Goal: Information Seeking & Learning: Learn about a topic

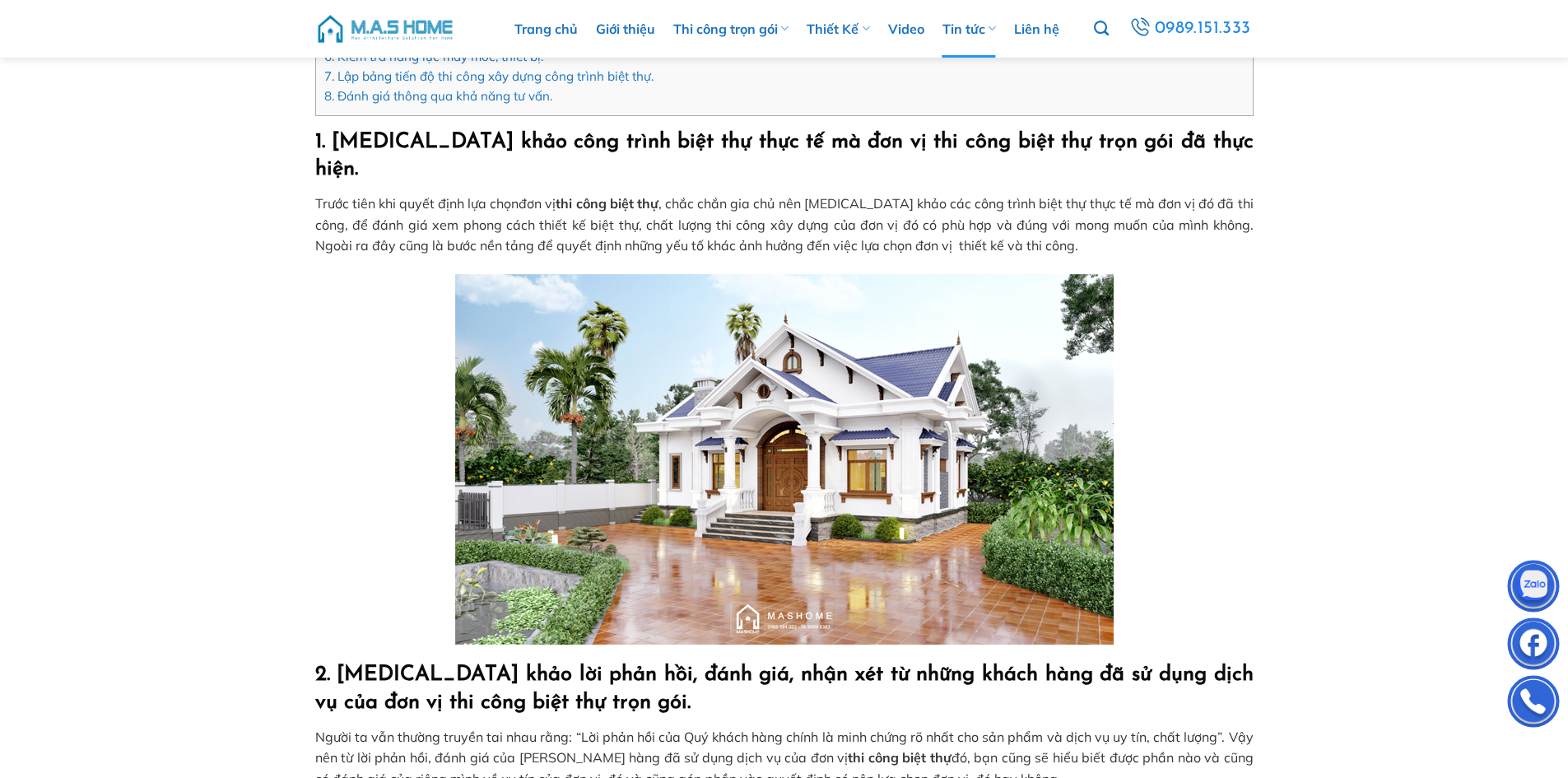
scroll to position [577, 0]
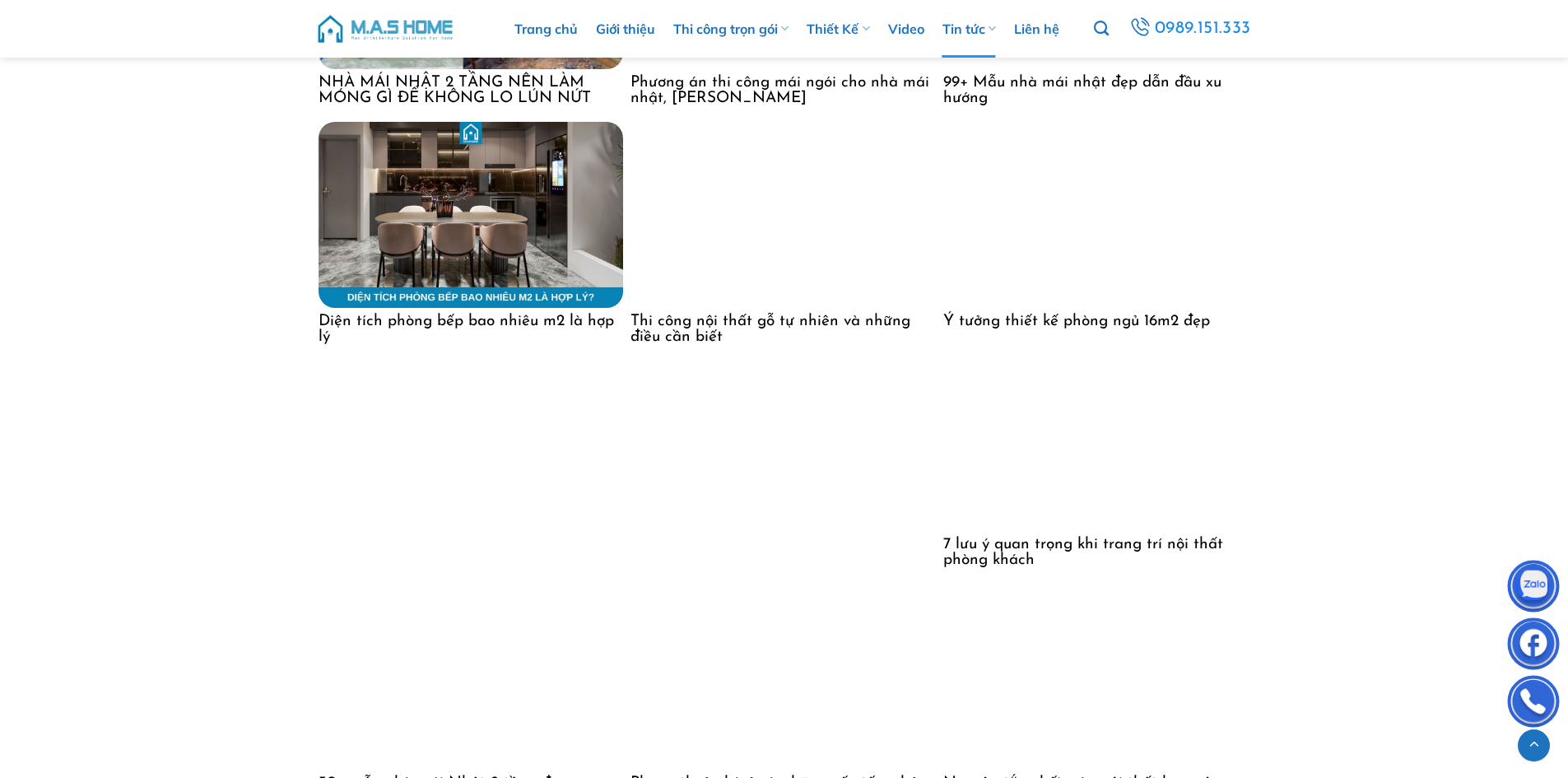
scroll to position [4317, 0]
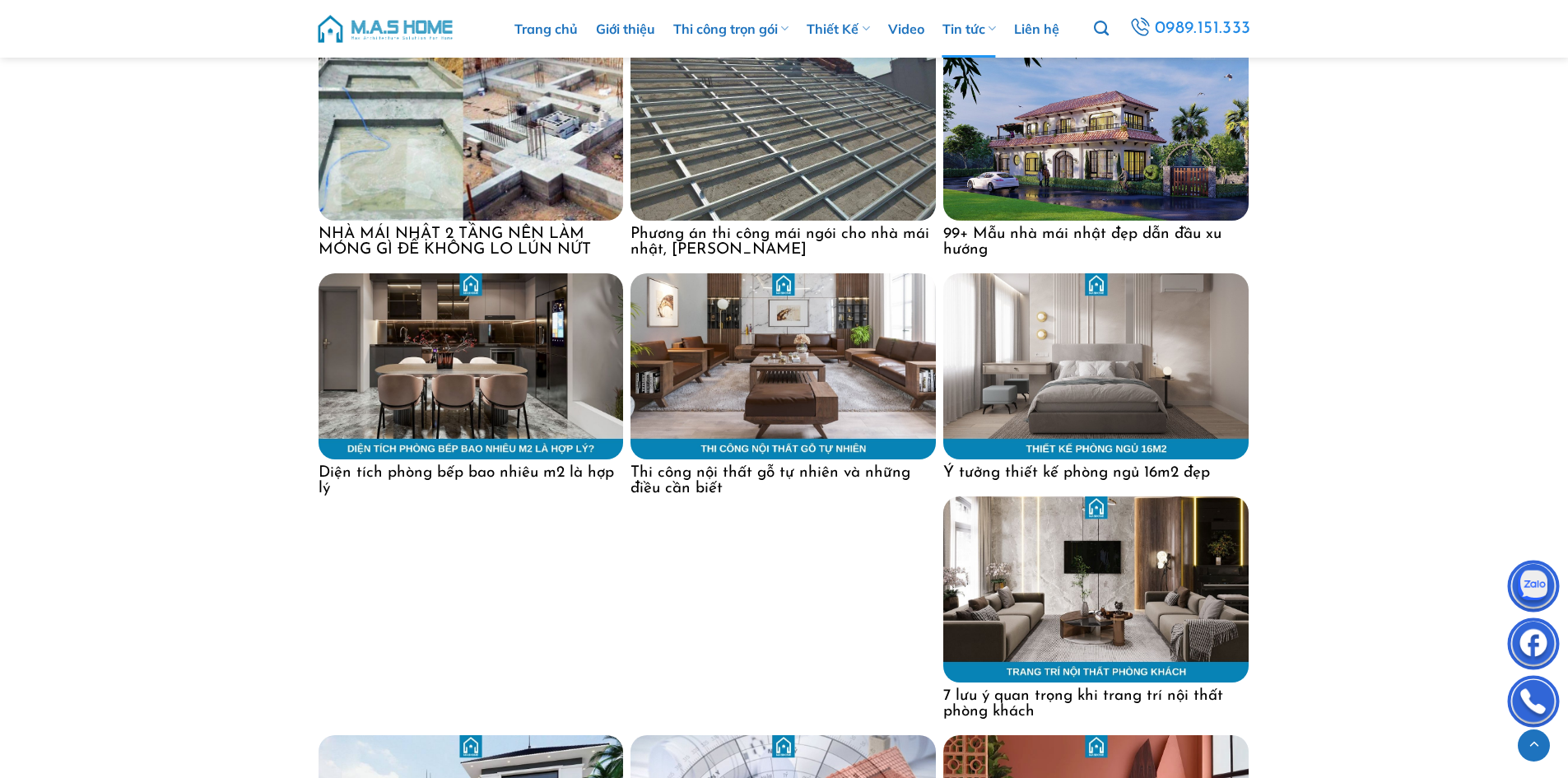
click at [1124, 183] on img at bounding box center [1095, 128] width 305 height 186
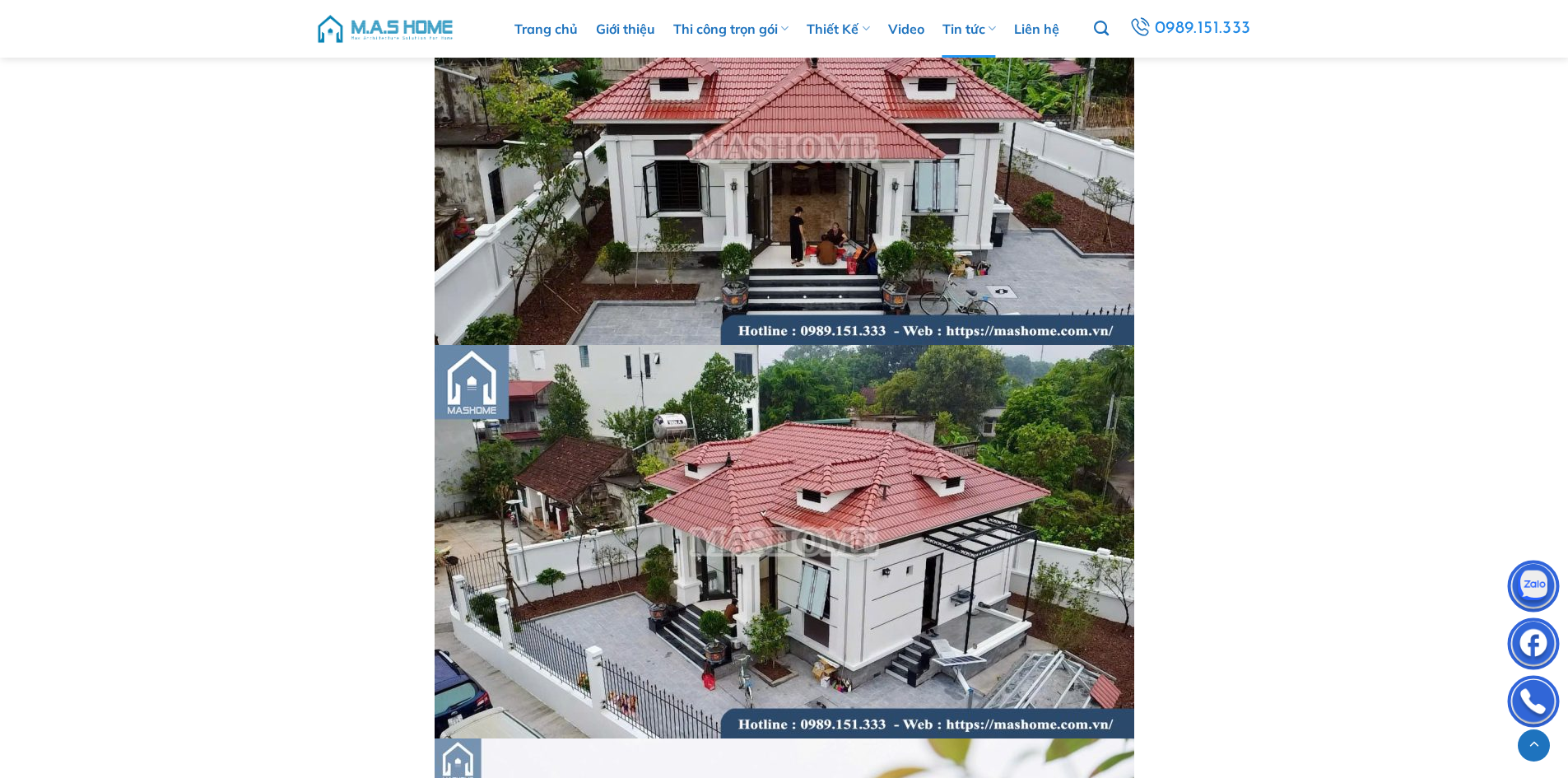
scroll to position [4281, 0]
